Goal: Information Seeking & Learning: Learn about a topic

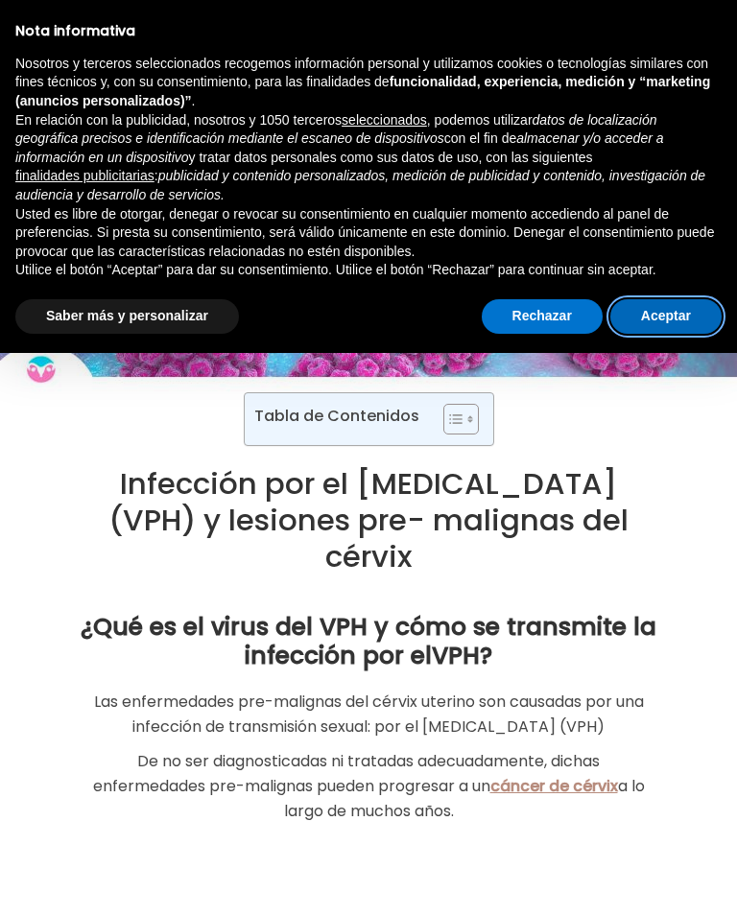
click at [677, 309] on button "Aceptar" at bounding box center [665, 316] width 111 height 35
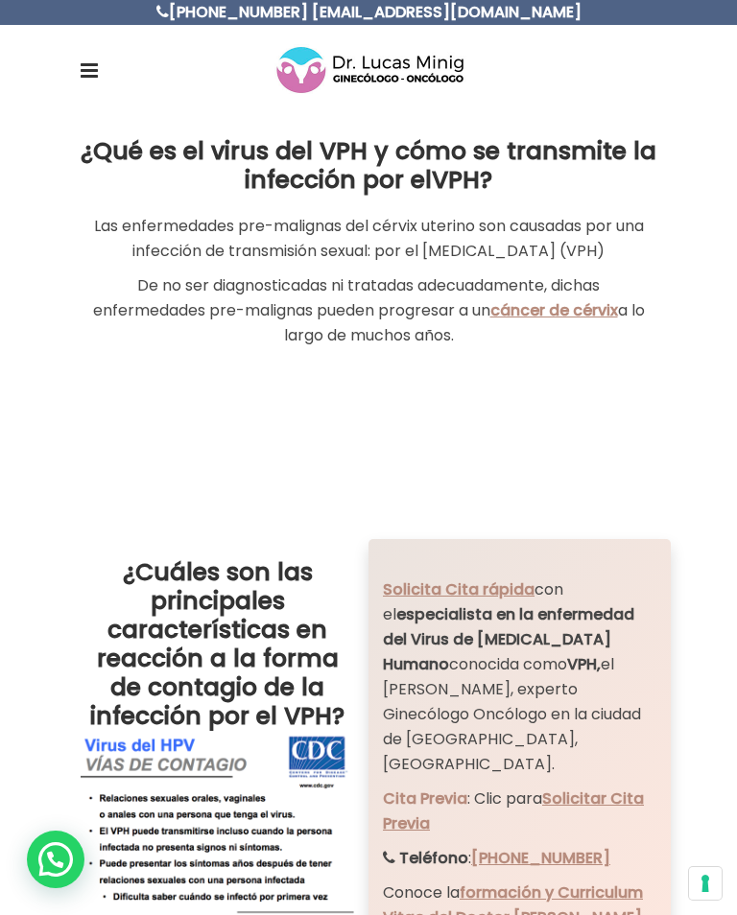
scroll to position [473, 0]
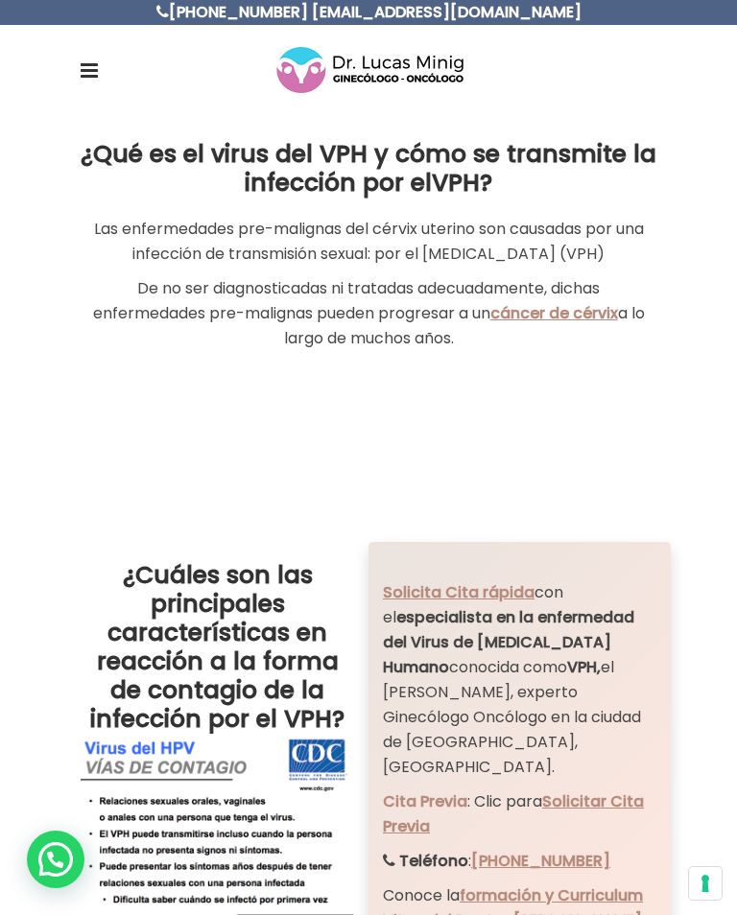
click at [68, 71] on div at bounding box center [368, 70] width 737 height 90
click at [88, 66] on icon at bounding box center [89, 70] width 17 height 20
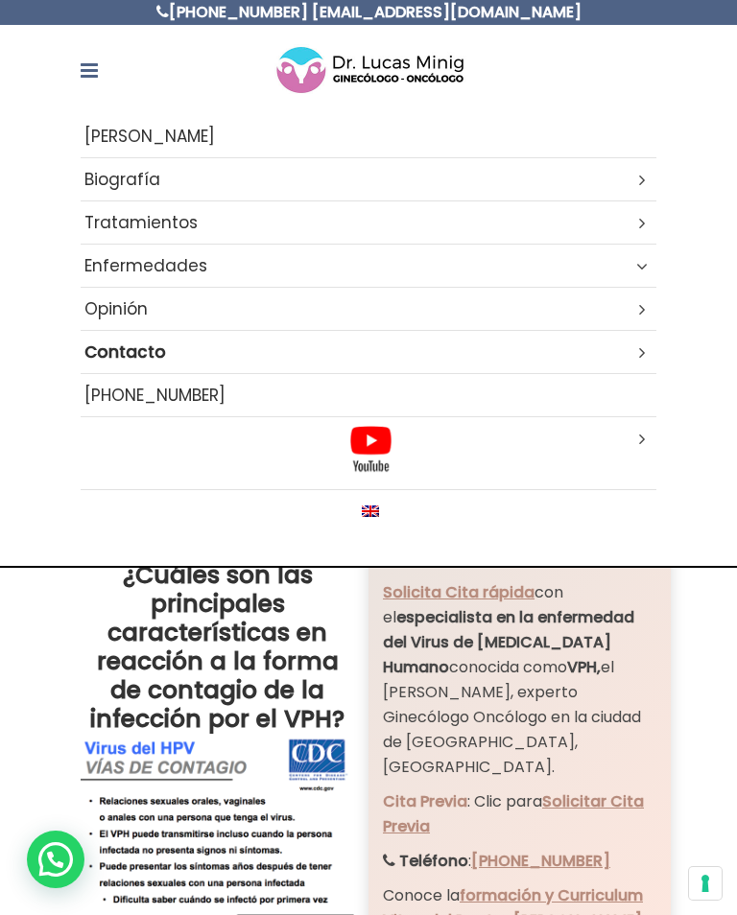
click at [81, 63] on icon at bounding box center [89, 70] width 17 height 20
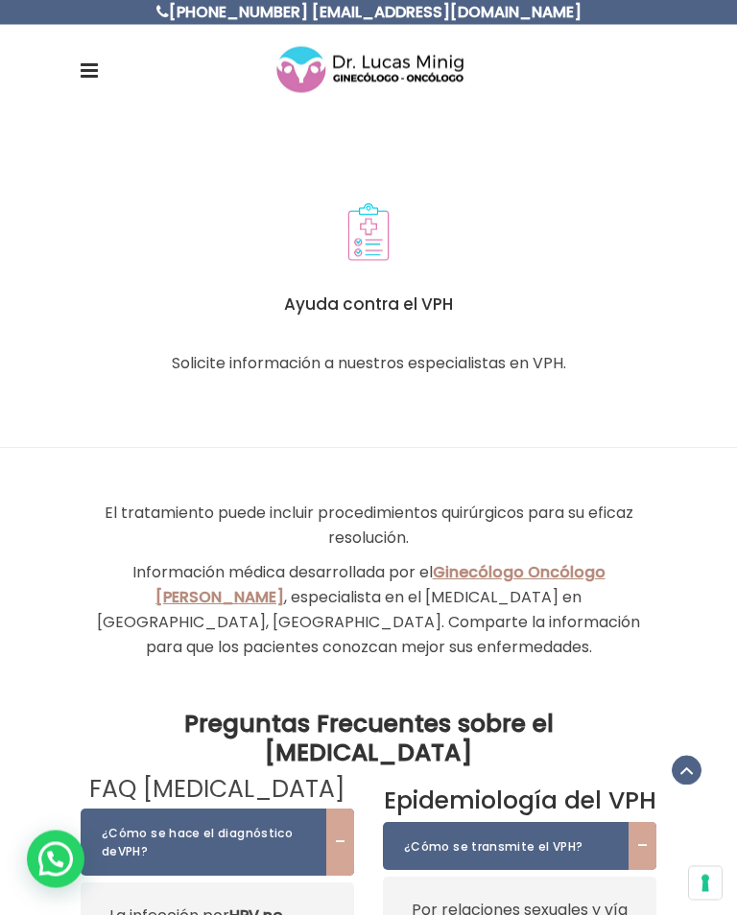
scroll to position [6734, 0]
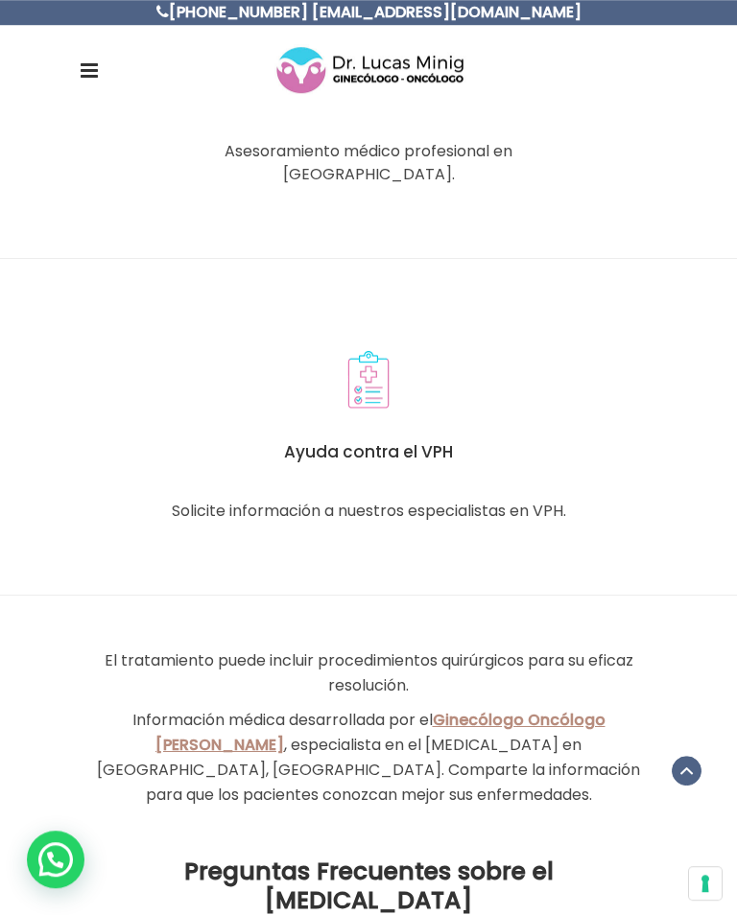
scroll to position [6586, 0]
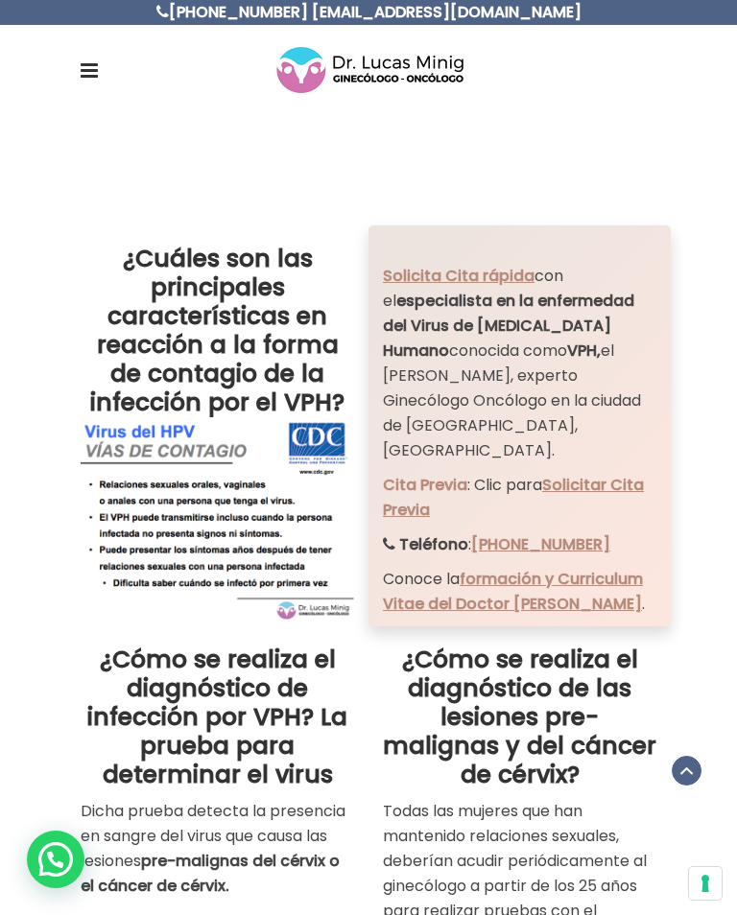
scroll to position [789, 0]
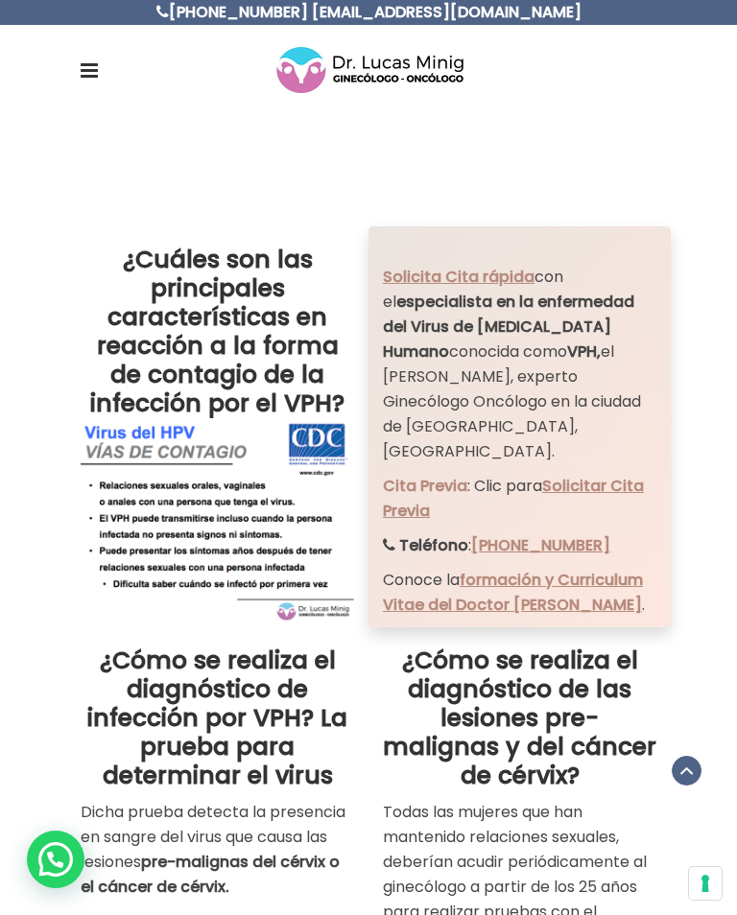
click at [591, 475] on link "Solicitar Cita Previa" at bounding box center [513, 498] width 261 height 47
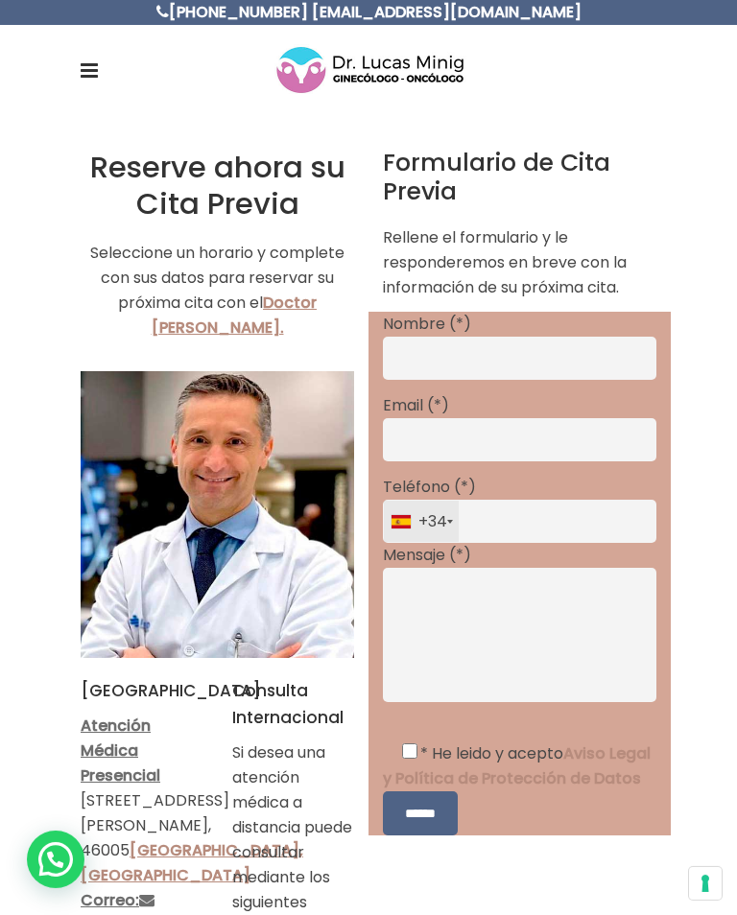
scroll to position [7, 0]
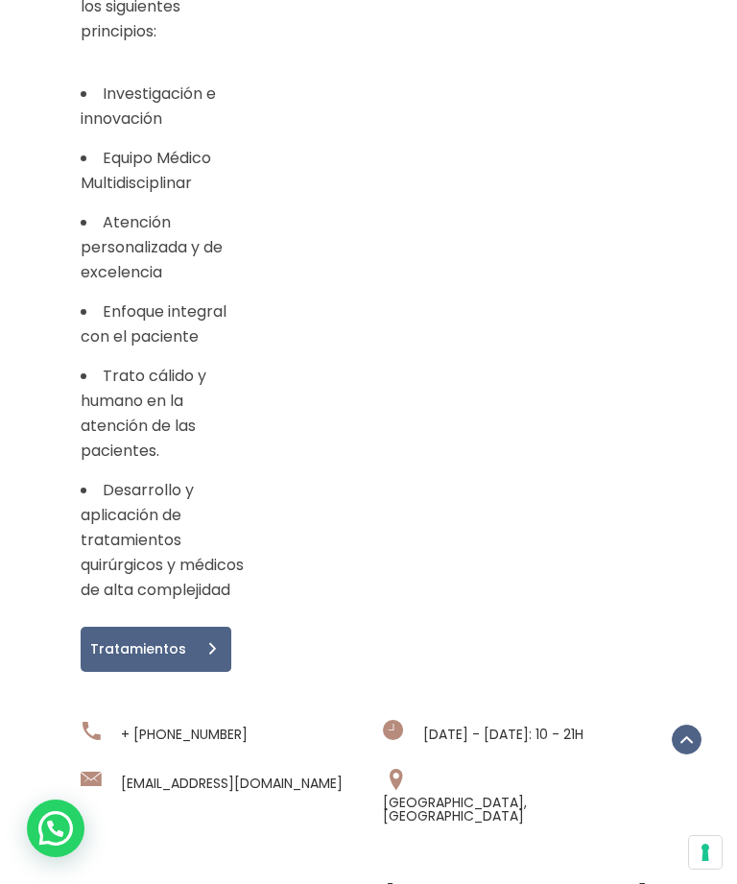
scroll to position [1912, 0]
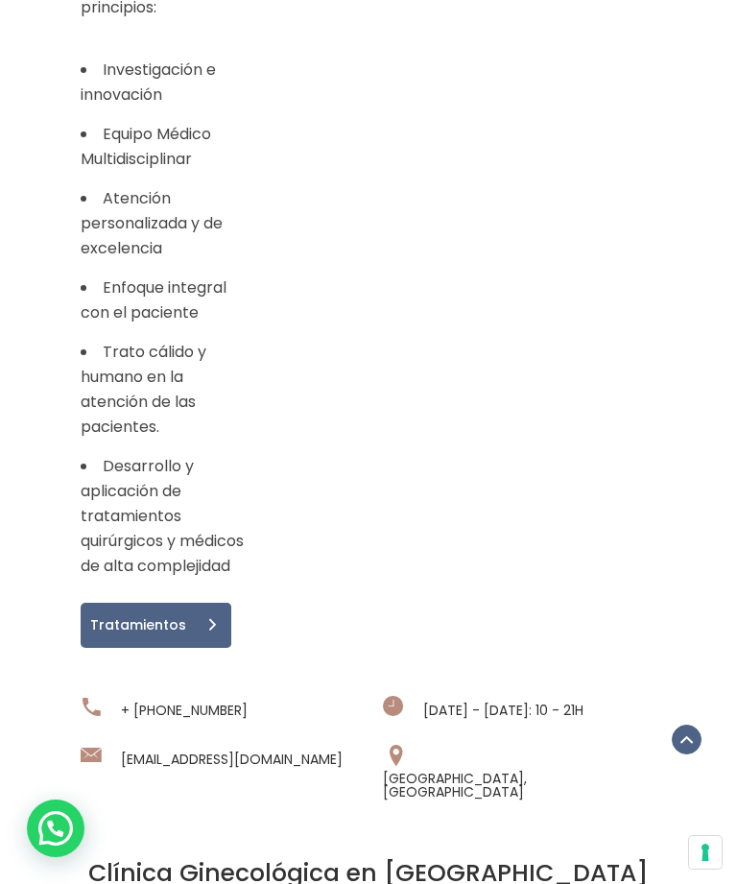
click at [184, 603] on link "Tratamientos" at bounding box center [156, 625] width 151 height 45
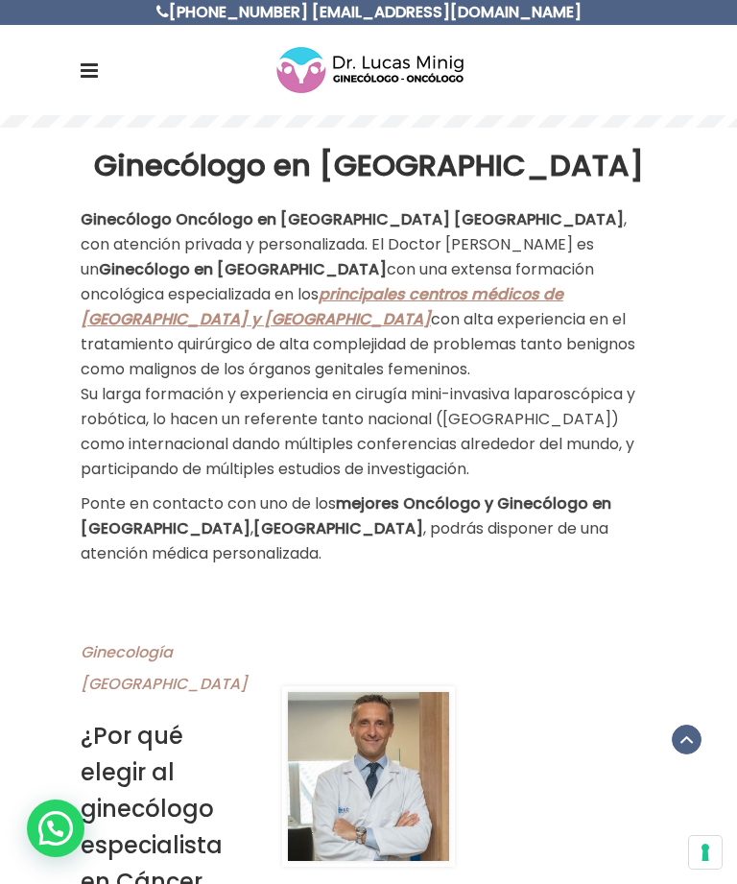
scroll to position [865, 0]
